Goal: Use online tool/utility: Utilize a website feature to perform a specific function

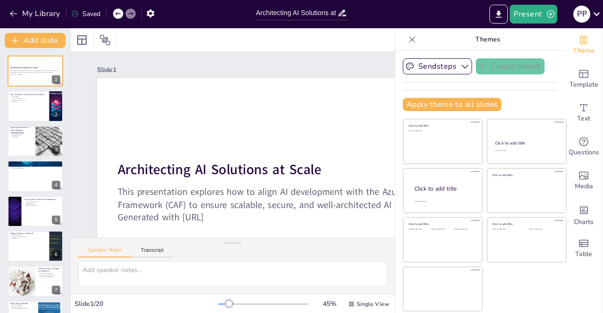
checkbox input "true"
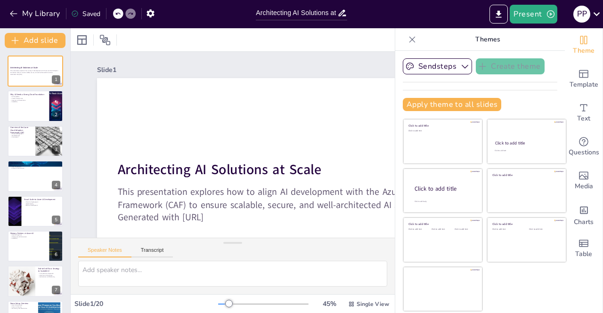
checkbox input "true"
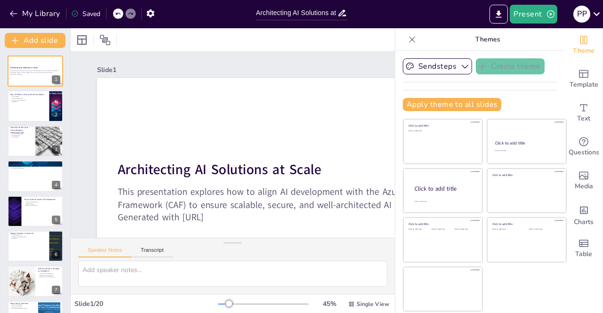
checkbox input "true"
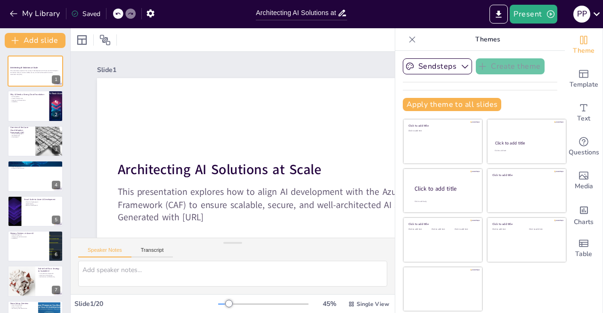
checkbox input "true"
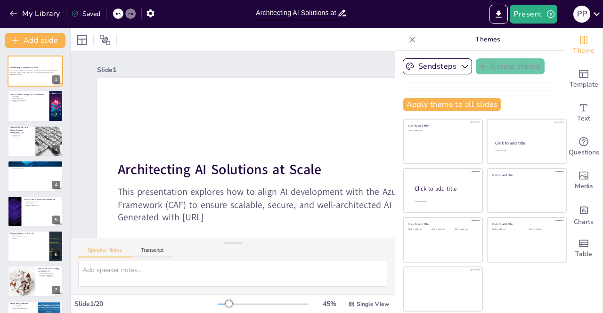
checkbox input "true"
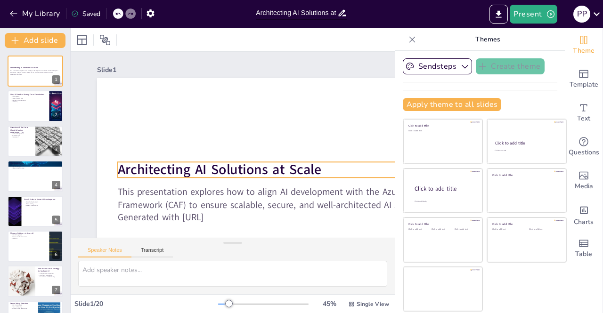
checkbox input "true"
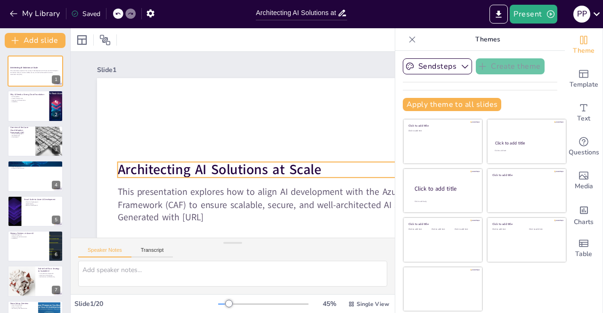
checkbox input "true"
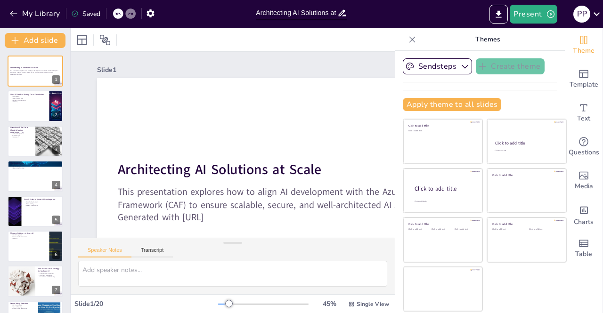
checkbox input "true"
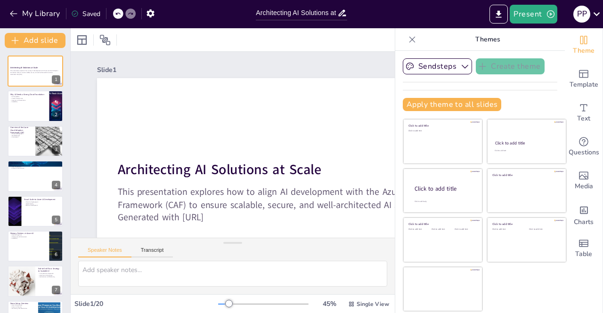
checkbox input "true"
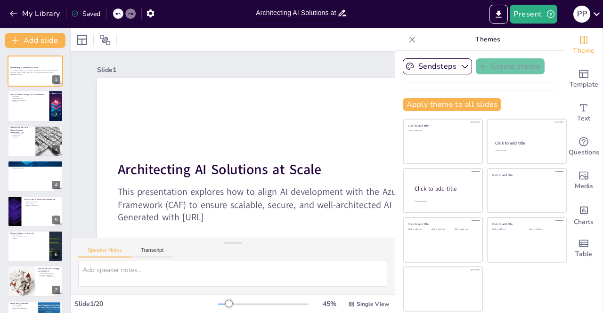
checkbox input "true"
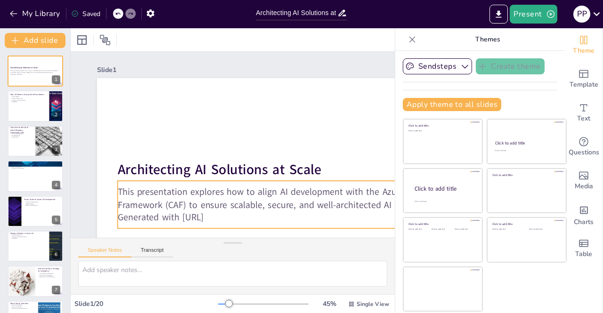
checkbox input "true"
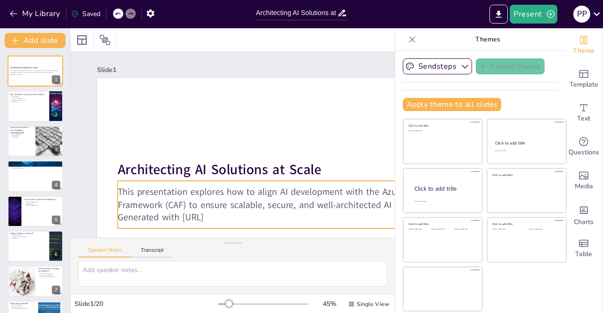
checkbox input "true"
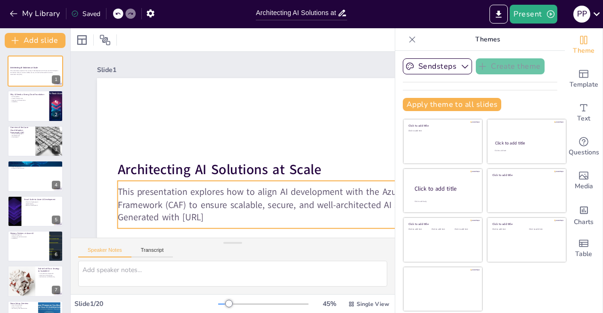
checkbox input "true"
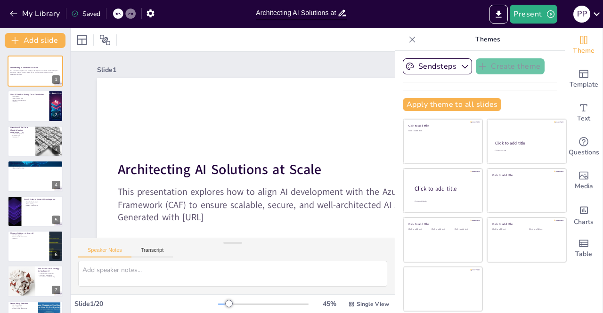
checkbox input "true"
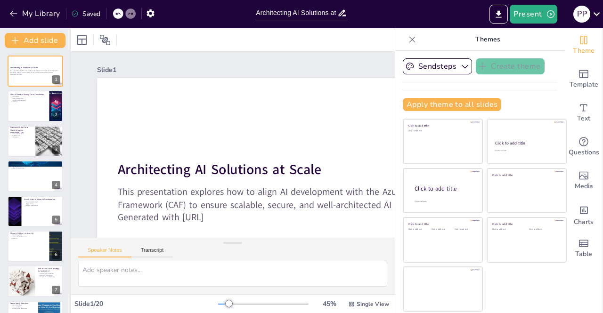
checkbox input "true"
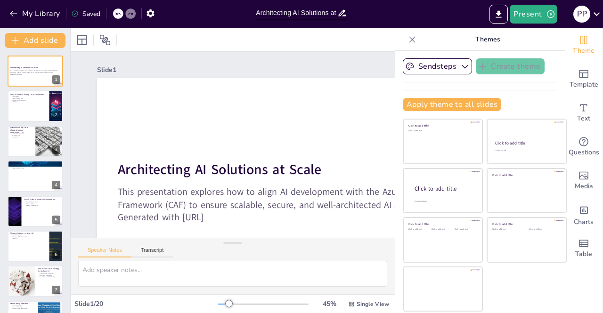
checkbox input "true"
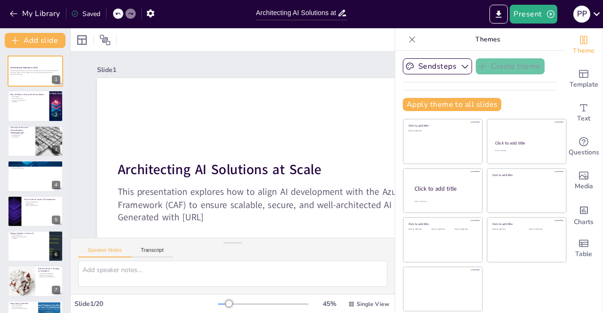
checkbox input "true"
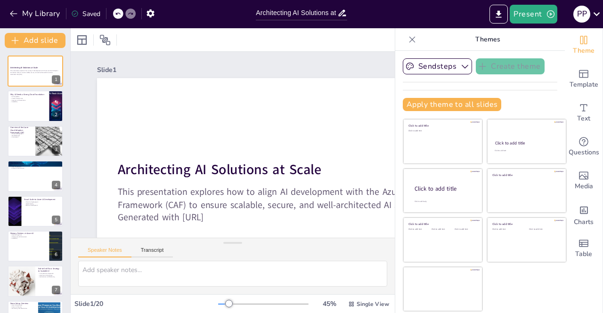
checkbox input "true"
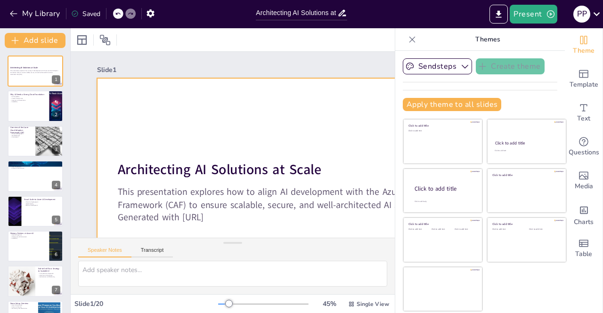
checkbox input "true"
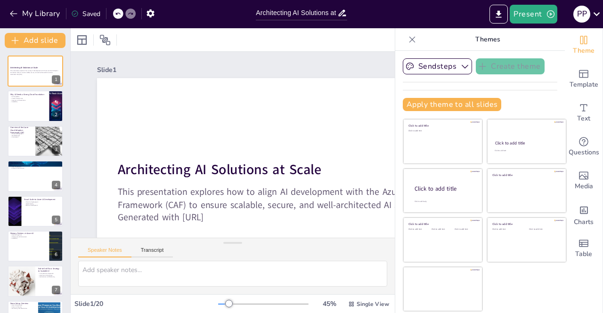
checkbox input "true"
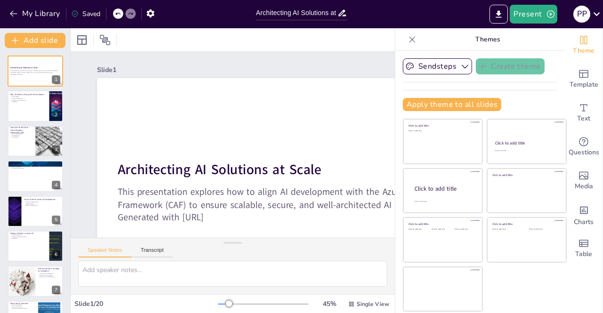
checkbox input "true"
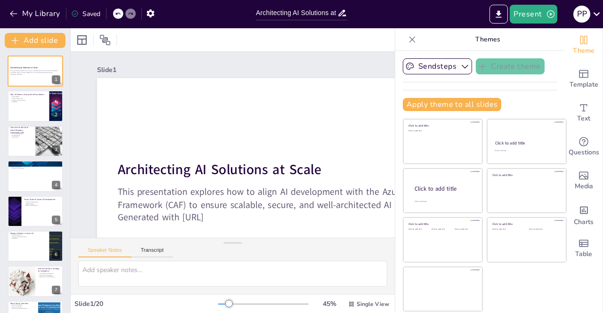
checkbox input "true"
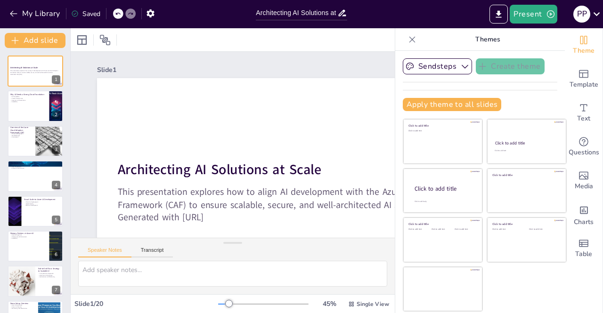
checkbox input "true"
